Goal: Check status: Check status

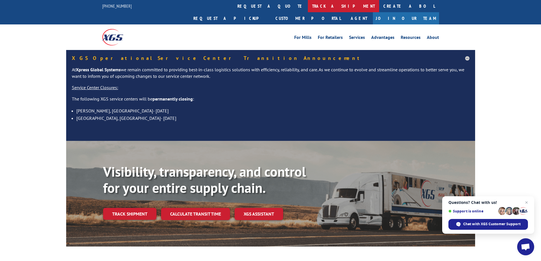
click at [308, 8] on link "track a shipment" at bounding box center [343, 6] width 71 height 12
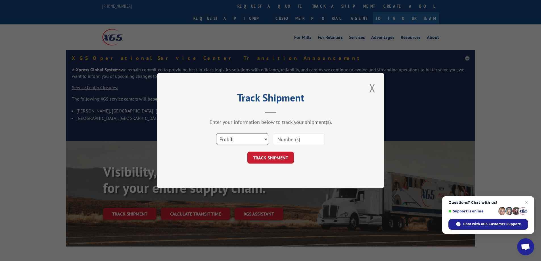
click at [264, 140] on select "Select category... Probill BOL PO" at bounding box center [242, 139] width 52 height 12
click at [283, 140] on input at bounding box center [299, 139] width 52 height 12
paste input "WN28976627"
type input "WN28976627"
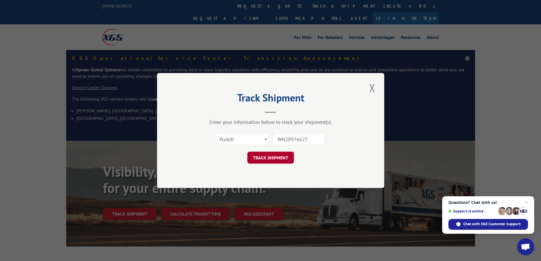
click at [281, 157] on button "TRACK SHIPMENT" at bounding box center [271, 158] width 47 height 12
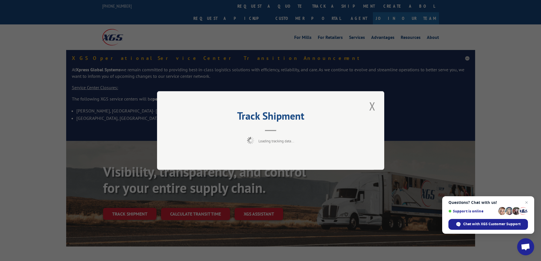
drag, startPoint x: 281, startPoint y: 157, endPoint x: 281, endPoint y: 151, distance: 5.4
click at [281, 155] on div "Track Shipment Loading tracking data..." at bounding box center [270, 130] width 227 height 79
click at [372, 107] on button "Close modal" at bounding box center [373, 106] width 10 height 16
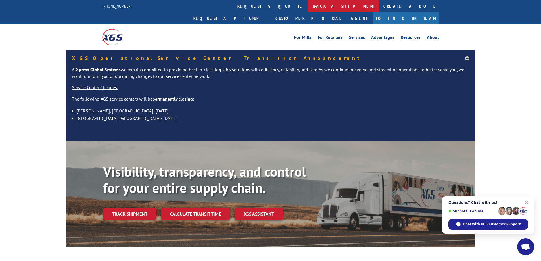
click at [308, 7] on link "track a shipment" at bounding box center [343, 6] width 71 height 12
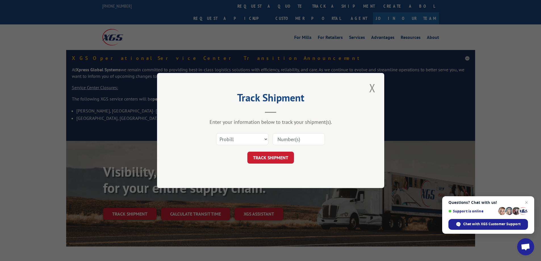
click at [287, 143] on input at bounding box center [299, 139] width 52 height 12
paste input "07797060"
type input "07797060"
click at [276, 154] on button "TRACK SHIPMENT" at bounding box center [271, 158] width 47 height 12
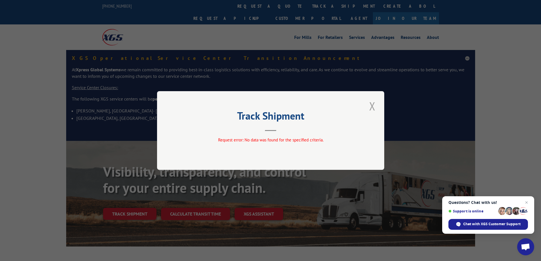
click at [372, 106] on button "Close modal" at bounding box center [373, 106] width 10 height 16
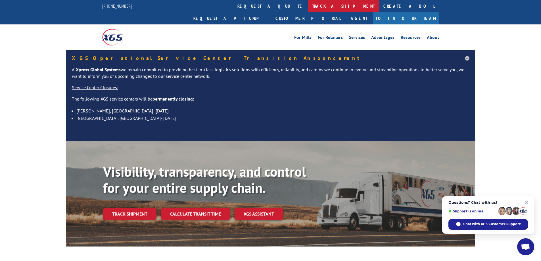
click at [308, 6] on link "track a shipment" at bounding box center [343, 6] width 71 height 12
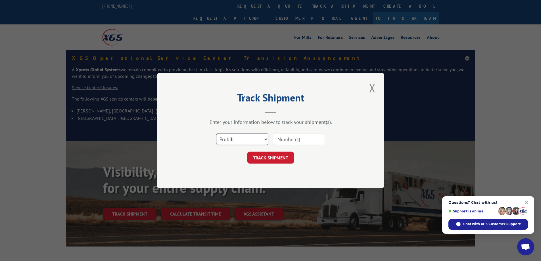
click at [263, 140] on select "Select category... Probill BOL PO" at bounding box center [242, 139] width 52 height 12
select select "bol"
click at [216, 133] on select "Select category... Probill BOL PO" at bounding box center [242, 139] width 52 height 12
click at [288, 140] on input at bounding box center [299, 139] width 52 height 12
paste input "07797060"
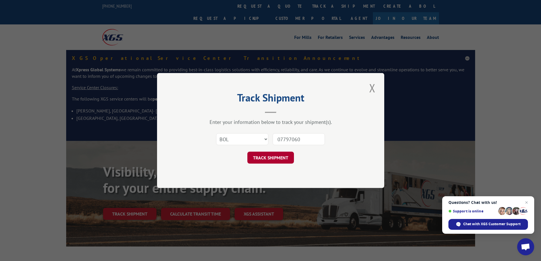
type input "07797060"
click at [276, 155] on button "TRACK SHIPMENT" at bounding box center [271, 158] width 47 height 12
